Goal: Information Seeking & Learning: Check status

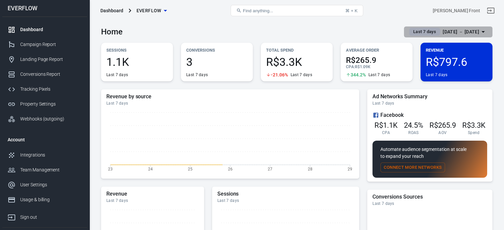
click at [445, 32] on div "[DATE] － [DATE]" at bounding box center [460, 32] width 36 height 8
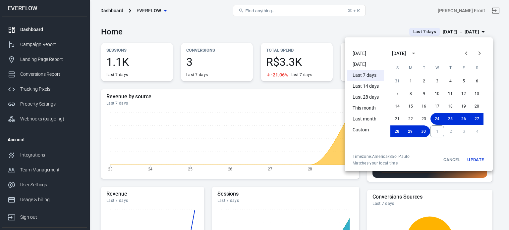
click at [374, 53] on li "[DATE]" at bounding box center [365, 53] width 37 height 11
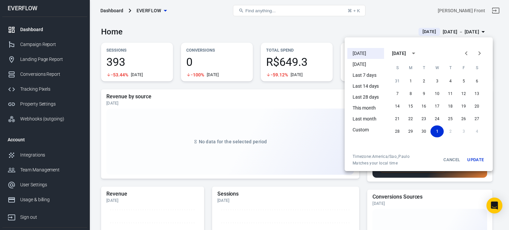
click at [249, 22] on div at bounding box center [254, 115] width 509 height 230
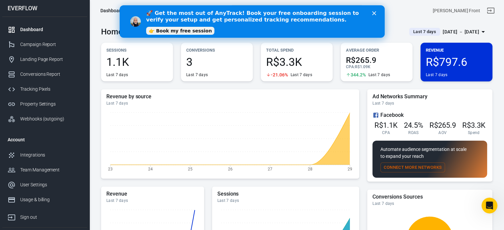
click at [458, 30] on div "[DATE] － [DATE]" at bounding box center [460, 32] width 36 height 8
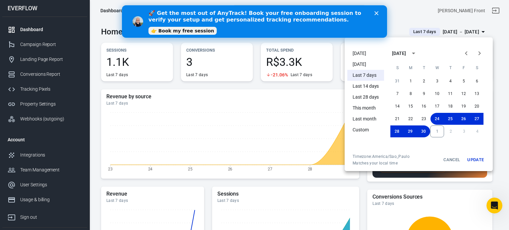
click at [369, 57] on li "[DATE]" at bounding box center [365, 53] width 37 height 11
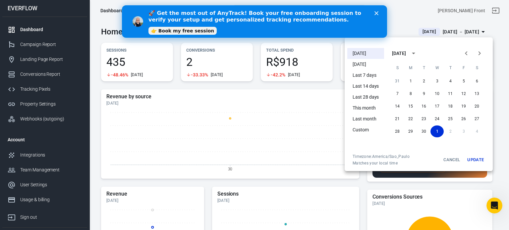
click at [379, 14] on div "Close" at bounding box center [377, 13] width 7 height 4
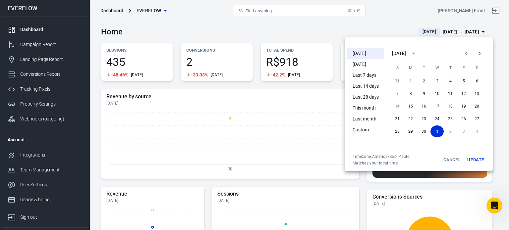
click at [60, 59] on div at bounding box center [254, 115] width 509 height 230
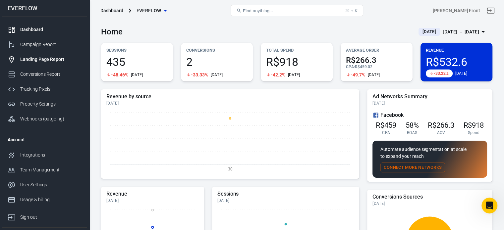
click at [57, 55] on link "Landing Page Report" at bounding box center [44, 59] width 85 height 15
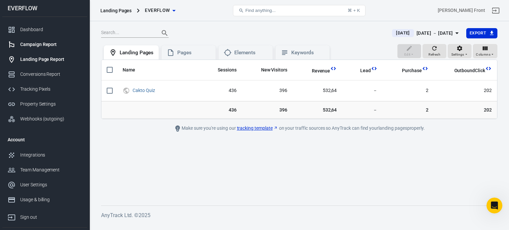
click at [42, 41] on div "Campaign Report" at bounding box center [51, 44] width 62 height 7
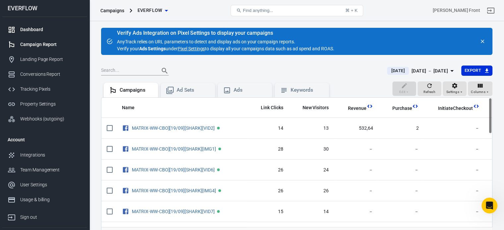
click at [33, 28] on div "Dashboard" at bounding box center [51, 29] width 62 height 7
